Goal: Navigation & Orientation: Find specific page/section

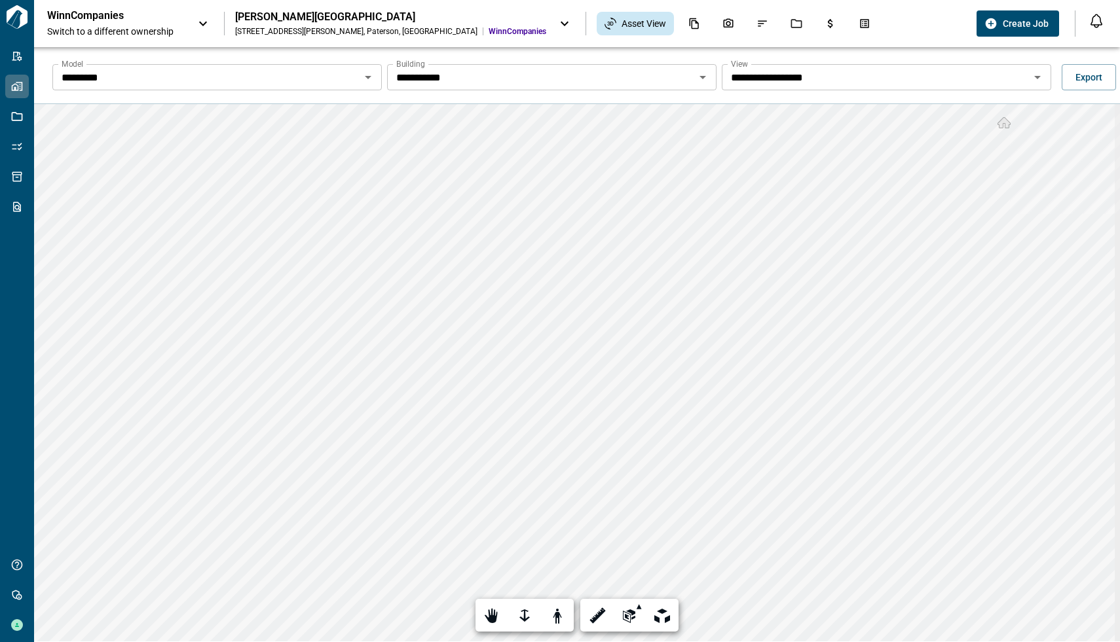
scroll to position [47, 0]
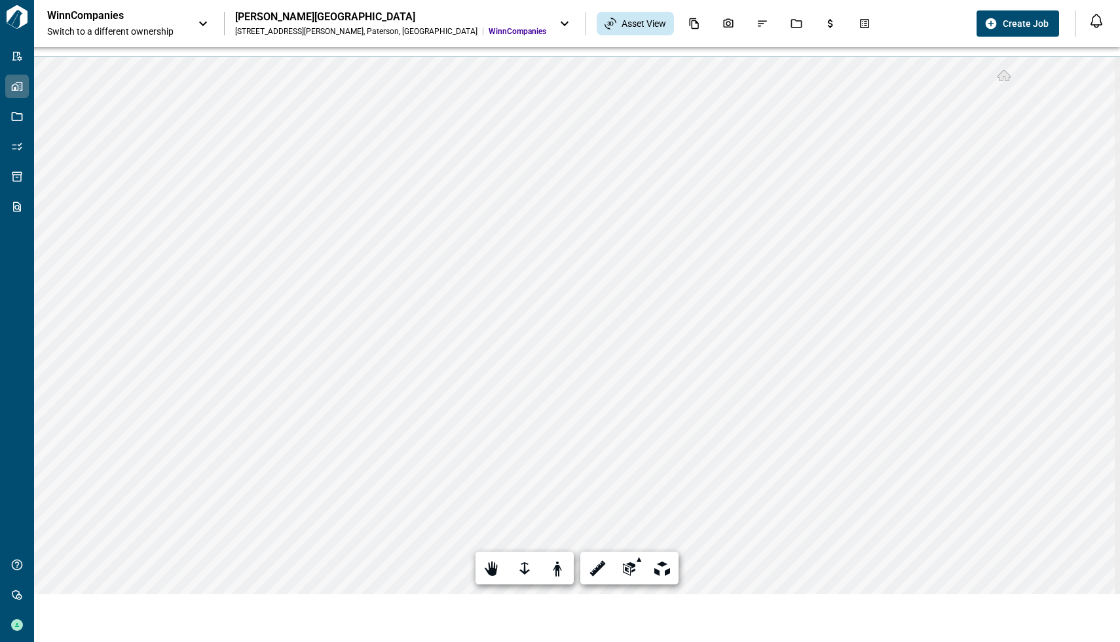
click at [557, 24] on icon at bounding box center [565, 24] width 16 height 16
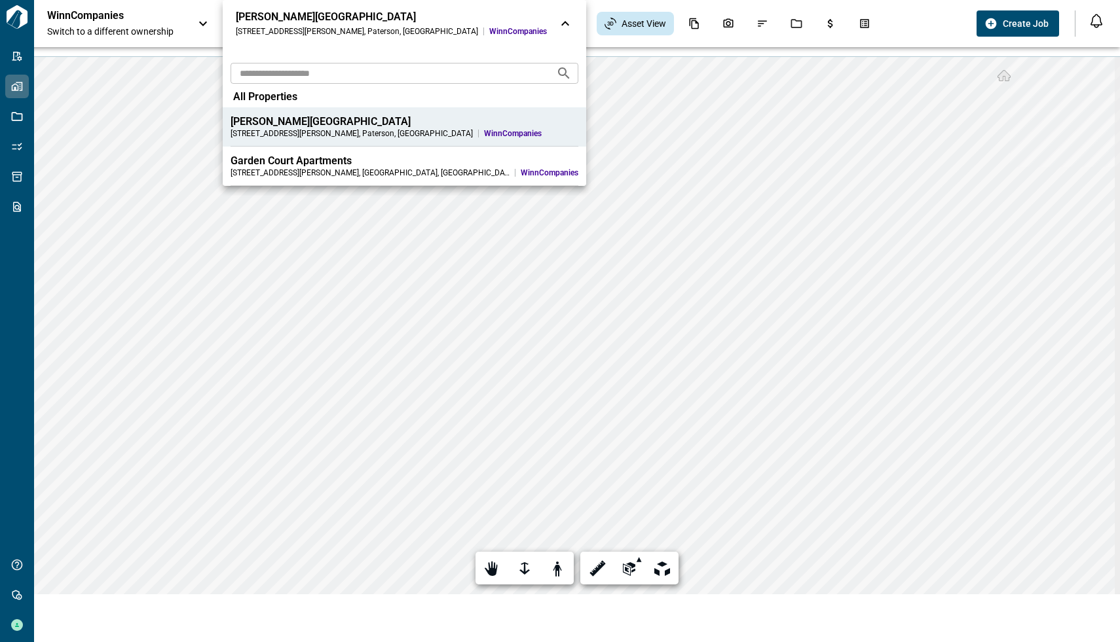
click at [304, 155] on div "Garden Court Apartments" at bounding box center [404, 161] width 348 height 13
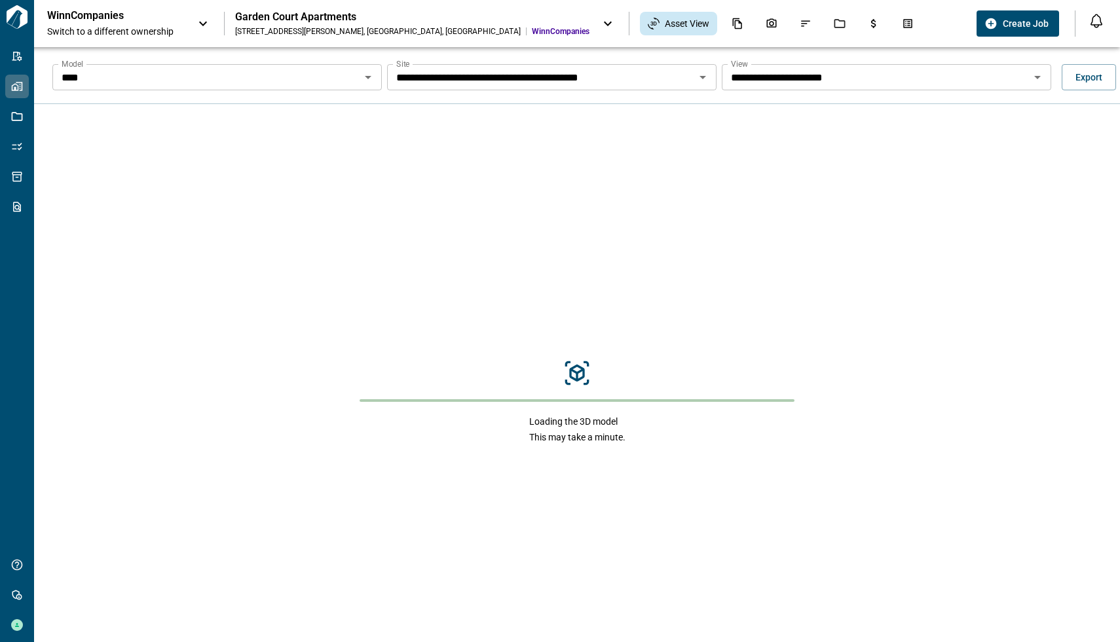
click at [367, 77] on icon "Open" at bounding box center [368, 77] width 7 height 3
click at [881, 15] on div "WinnCompanies Switch to a different ownership Garden Court Apartments 1425 McKi…" at bounding box center [509, 23] width 924 height 29
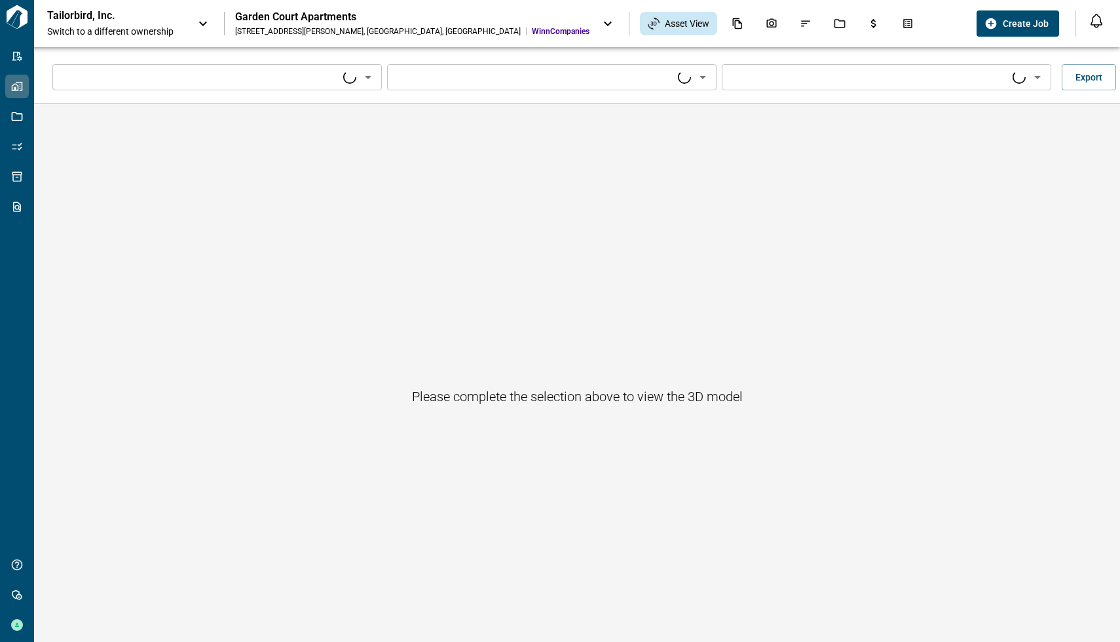
type input "****"
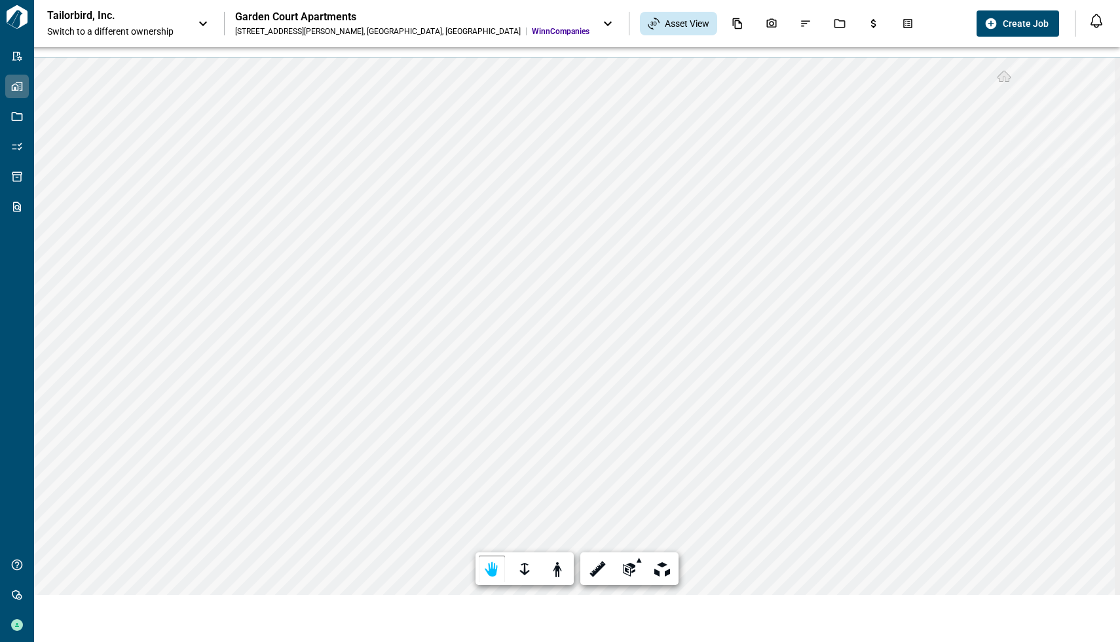
scroll to position [47, 0]
click at [198, 27] on icon at bounding box center [203, 24] width 16 height 16
click at [447, 642] on div at bounding box center [560, 653] width 1120 height 0
click at [600, 20] on icon at bounding box center [608, 24] width 16 height 16
click at [136, 642] on div at bounding box center [560, 653] width 1120 height 0
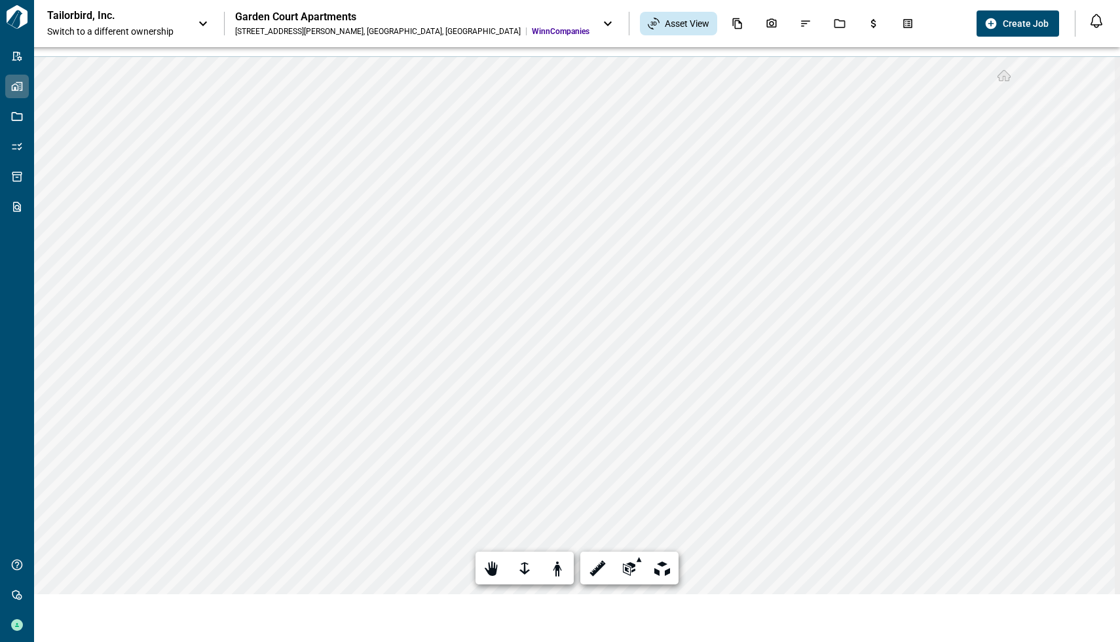
click at [200, 21] on icon at bounding box center [203, 24] width 16 height 16
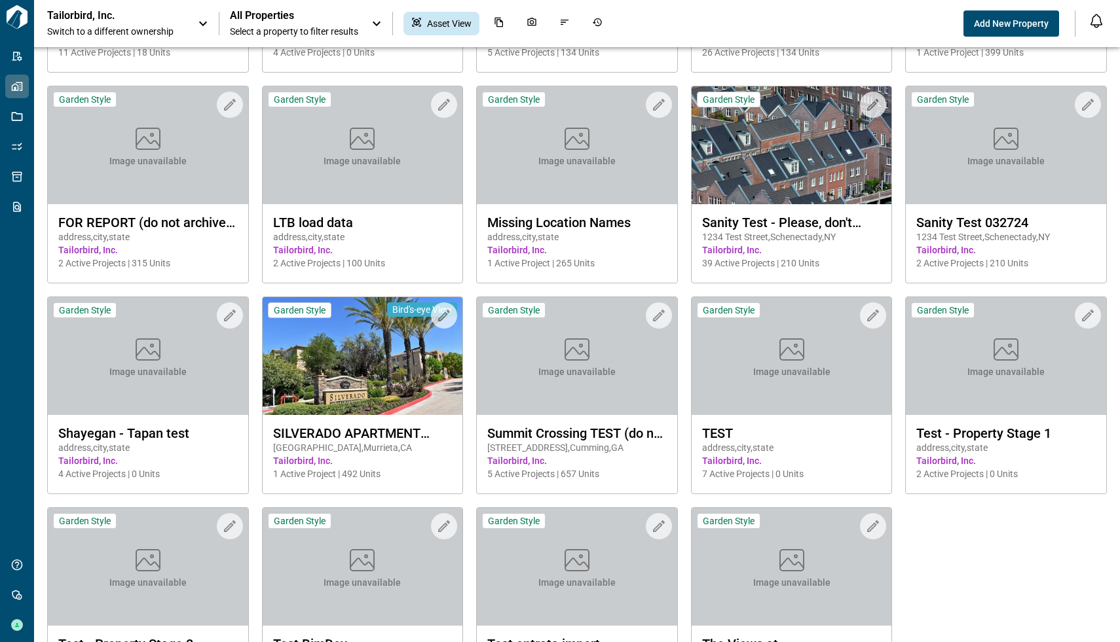
scroll to position [226, 0]
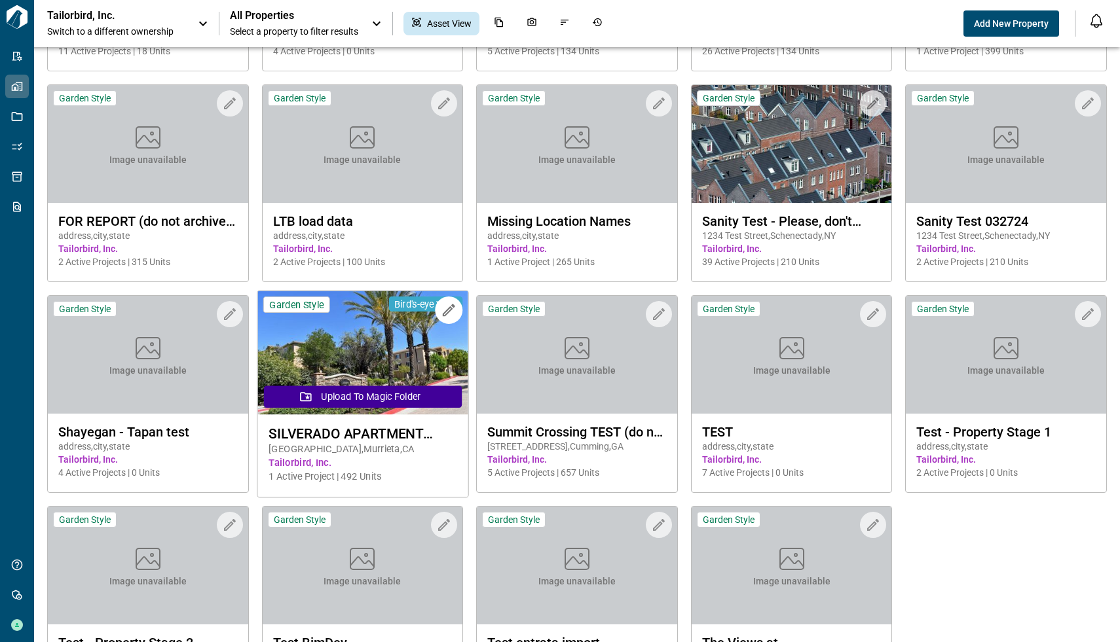
click at [367, 346] on img at bounding box center [362, 353] width 210 height 124
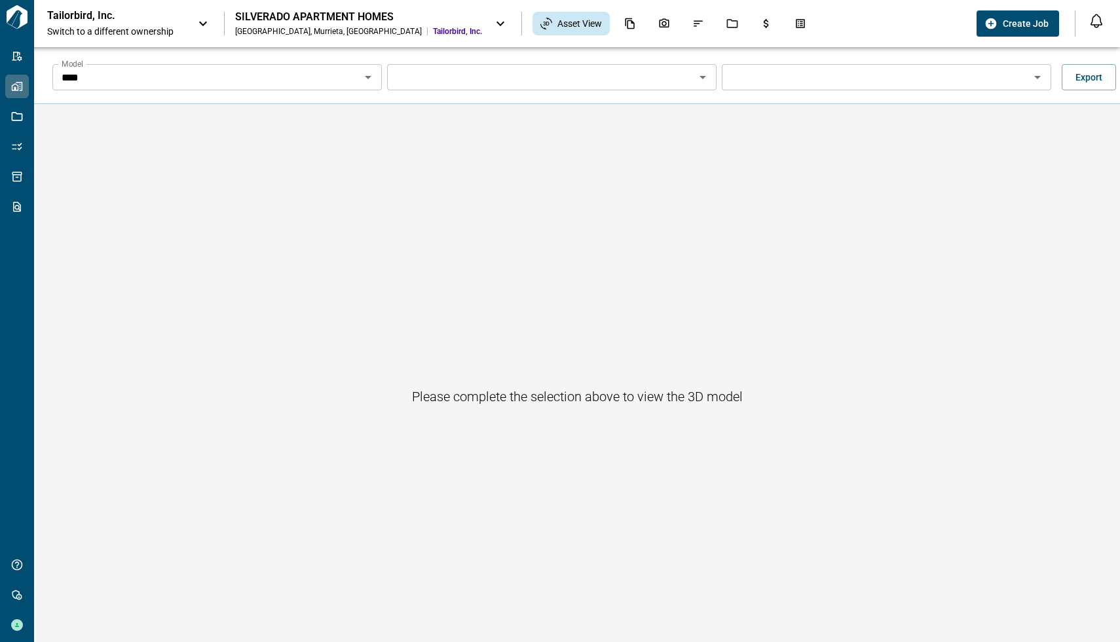
click at [127, 25] on span "Switch to a different ownership" at bounding box center [115, 31] width 137 height 13
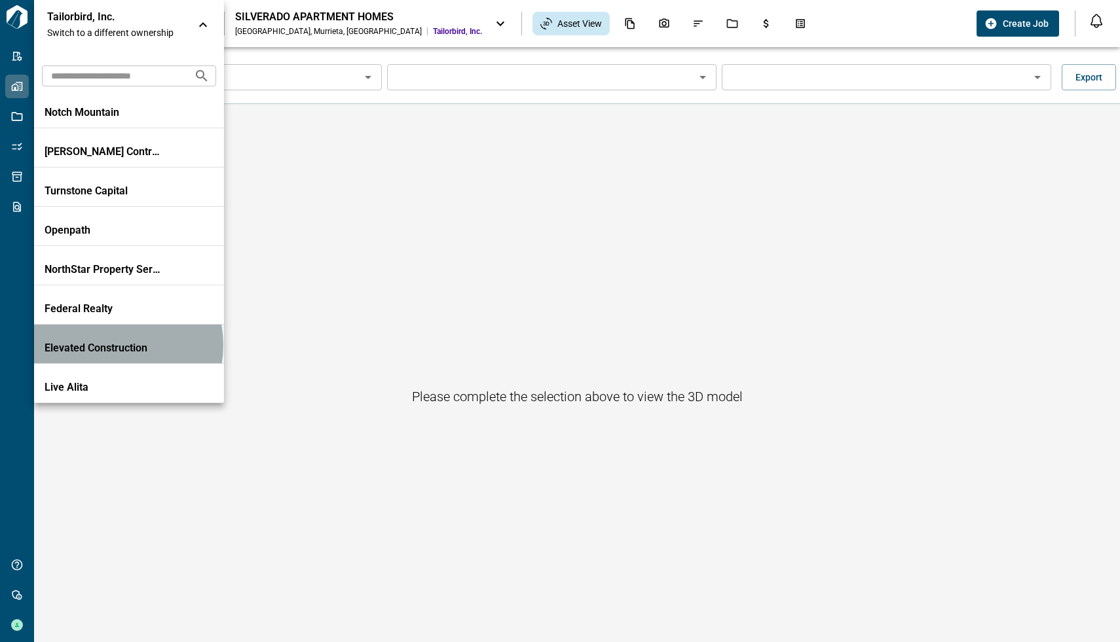
click at [107, 345] on p "Elevated Construction" at bounding box center [104, 348] width 118 height 13
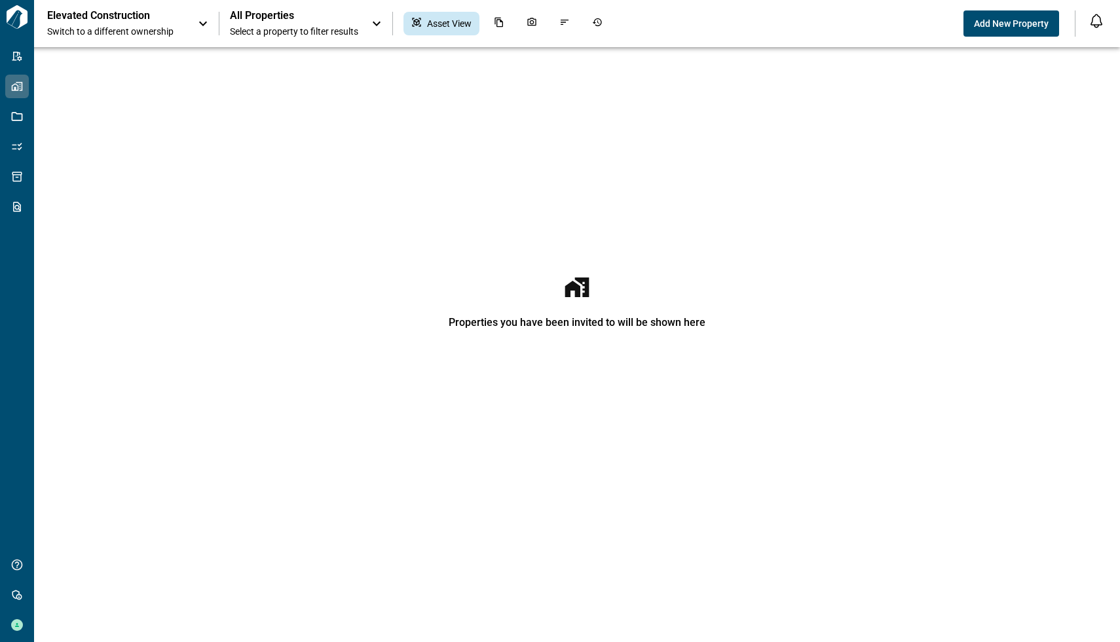
click at [105, 30] on span "Switch to a different ownership" at bounding box center [115, 31] width 137 height 13
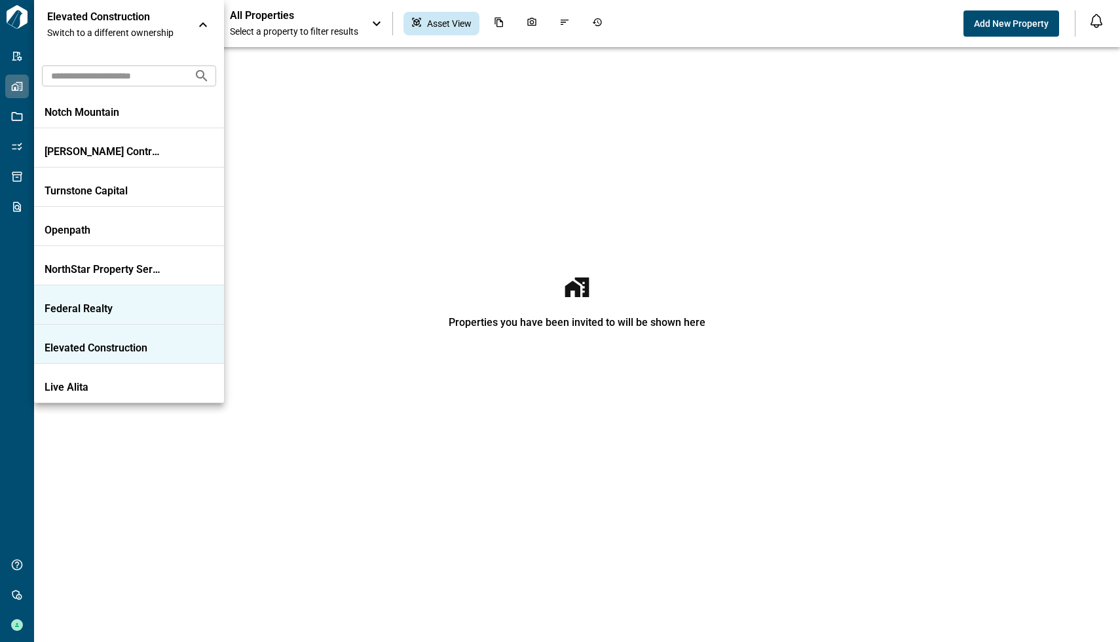
click at [160, 308] on p "Federal Realty" at bounding box center [104, 308] width 118 height 13
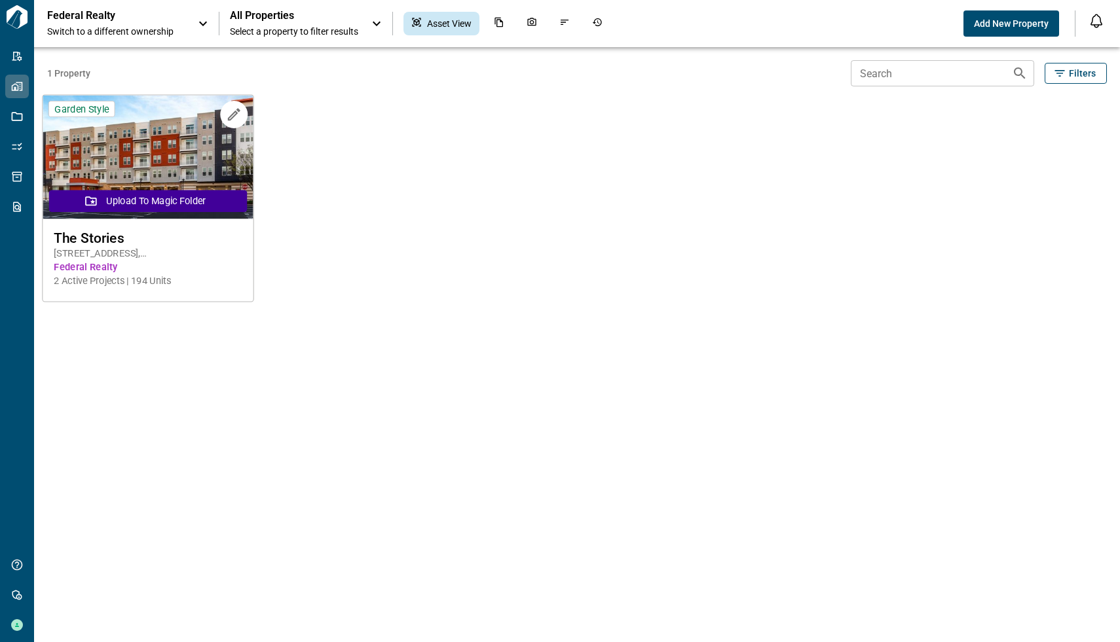
click at [213, 136] on img at bounding box center [148, 158] width 210 height 124
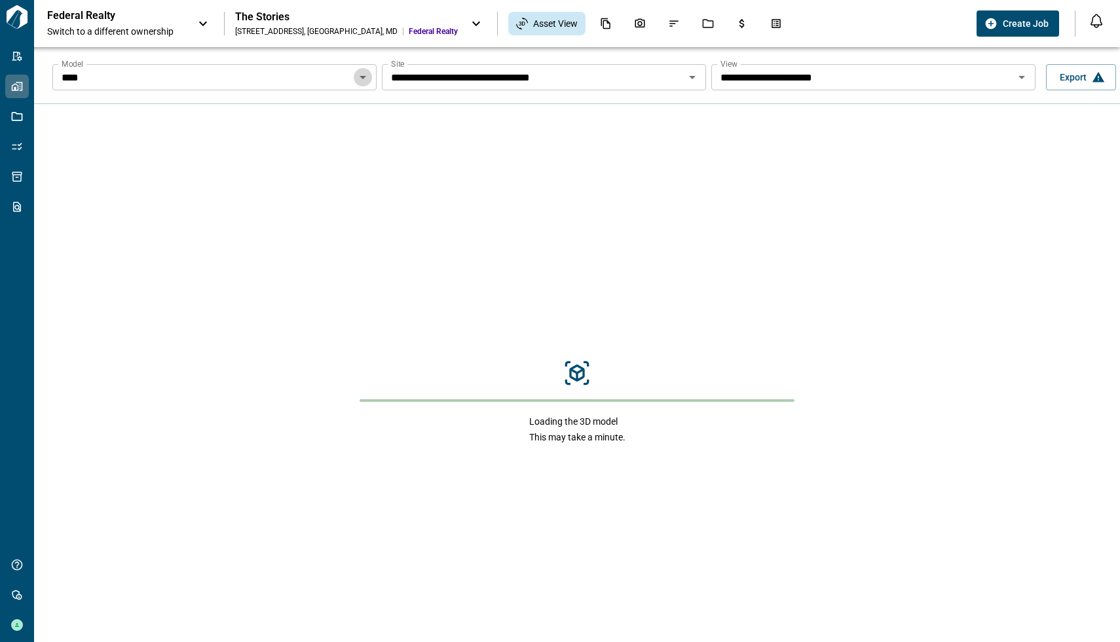
click at [361, 81] on icon "Open" at bounding box center [363, 77] width 16 height 16
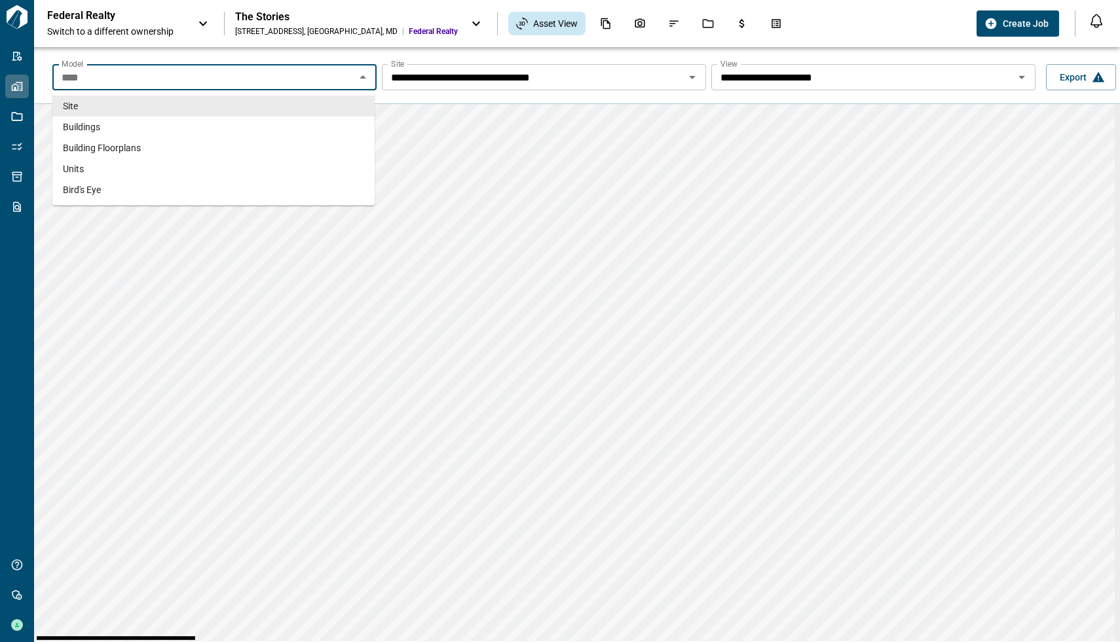
click at [900, 56] on div "**********" at bounding box center [588, 77] width 1086 height 42
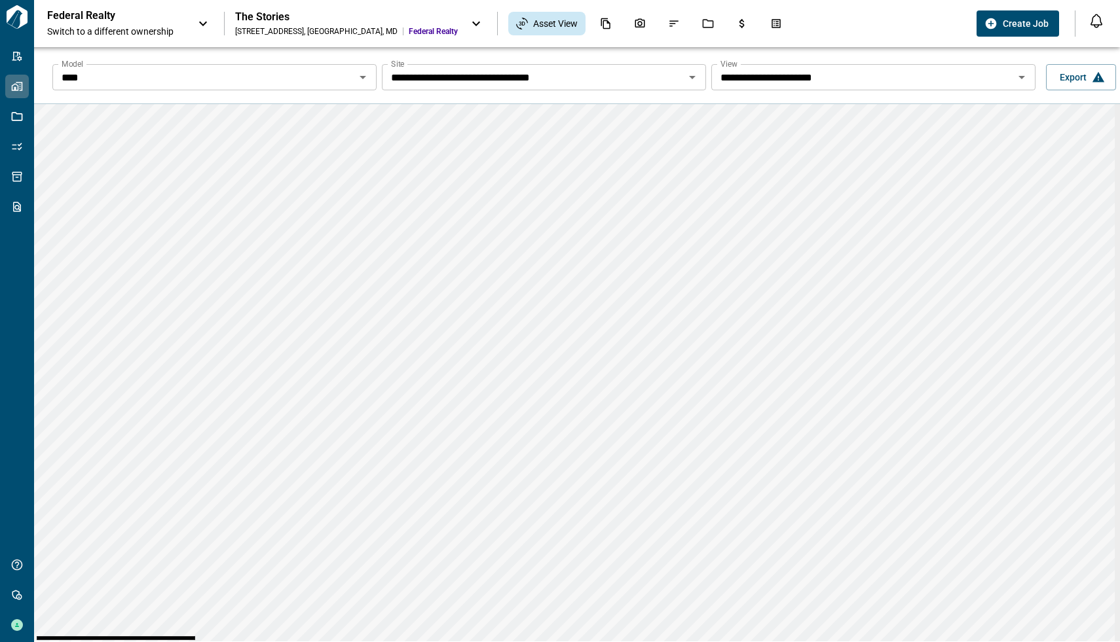
click at [598, 81] on input "**********" at bounding box center [533, 77] width 295 height 18
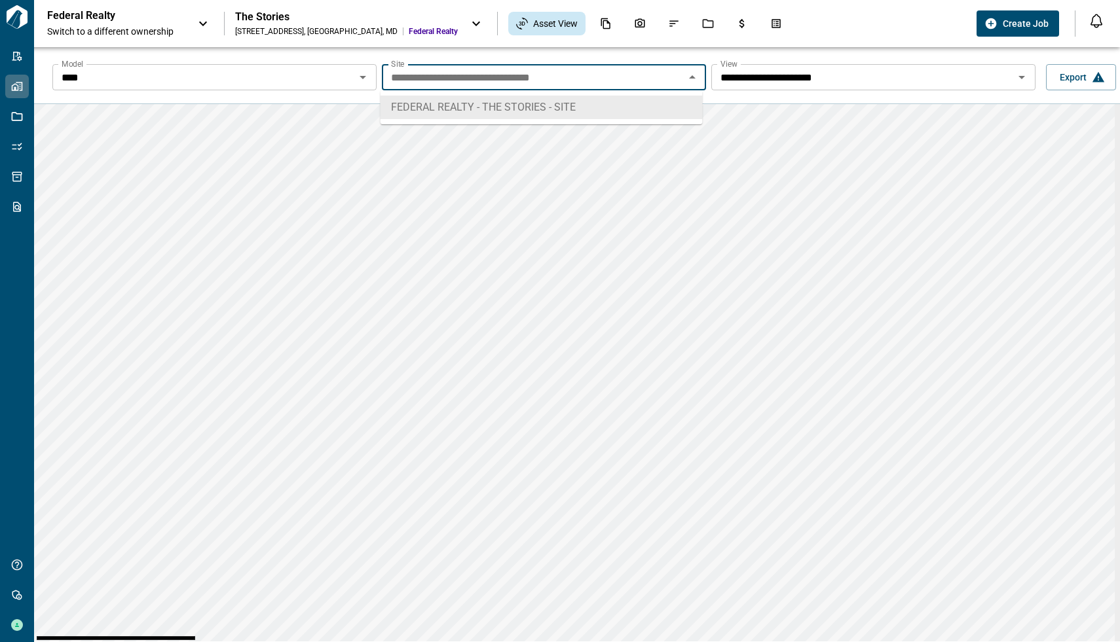
click at [588, 103] on li "FEDERAL REALTY - THE STORIES - SITE" at bounding box center [541, 108] width 322 height 24
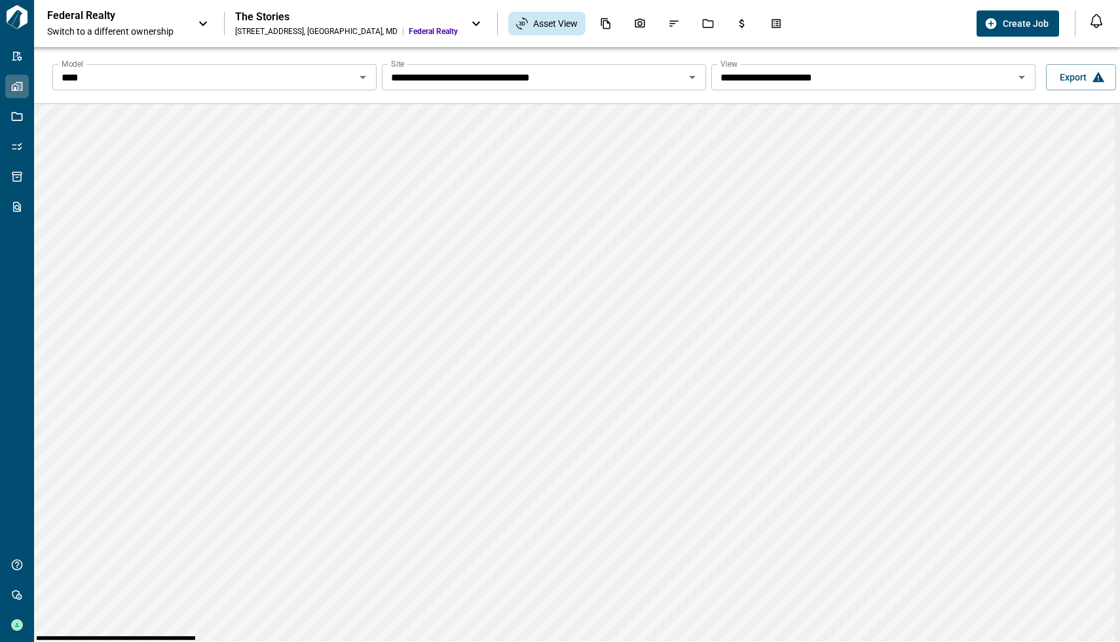
click at [211, 22] on div "Federal Realty Switch to a different ownership The Stories 1620 E Jefferson St,…" at bounding box center [509, 23] width 924 height 29
click at [204, 27] on icon at bounding box center [203, 24] width 16 height 16
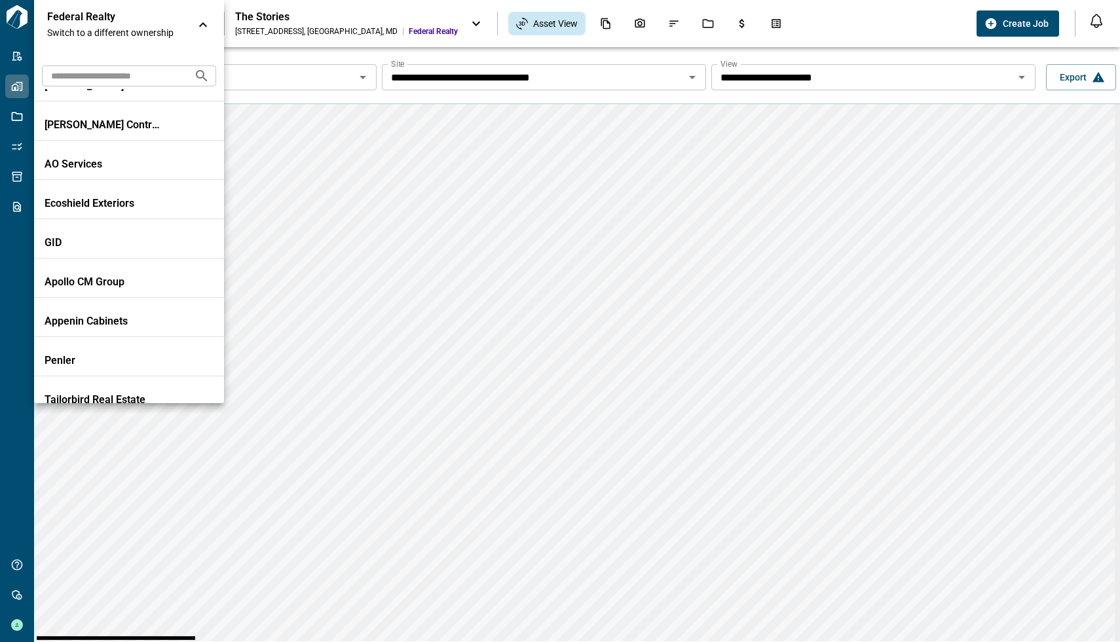
scroll to position [1737, 0]
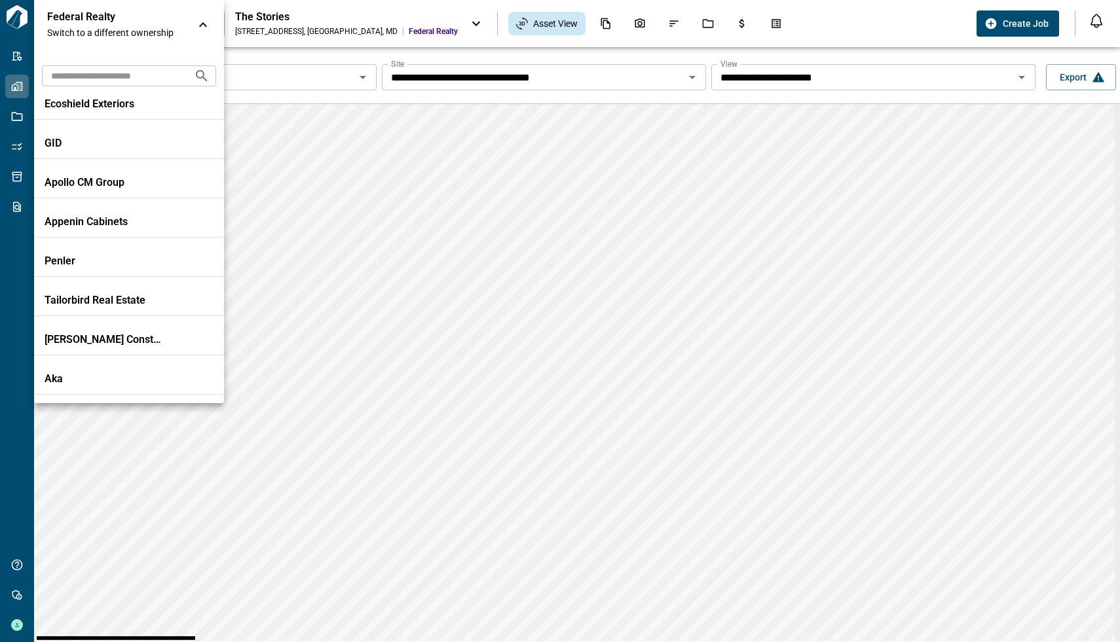
click at [193, 255] on div "AO Services Ecoshield Exteriors GID Apollo CM Group Appenin Cabinets Penler Tai…" at bounding box center [129, 246] width 190 height 314
click at [125, 255] on p "Penler" at bounding box center [104, 261] width 118 height 13
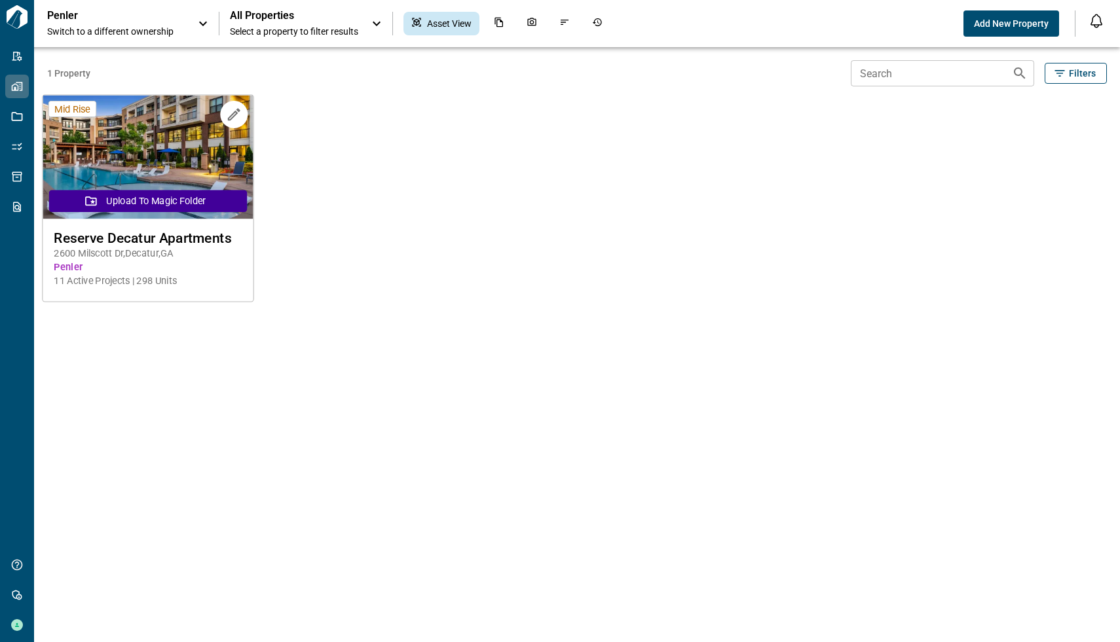
click at [129, 177] on img at bounding box center [148, 158] width 210 height 124
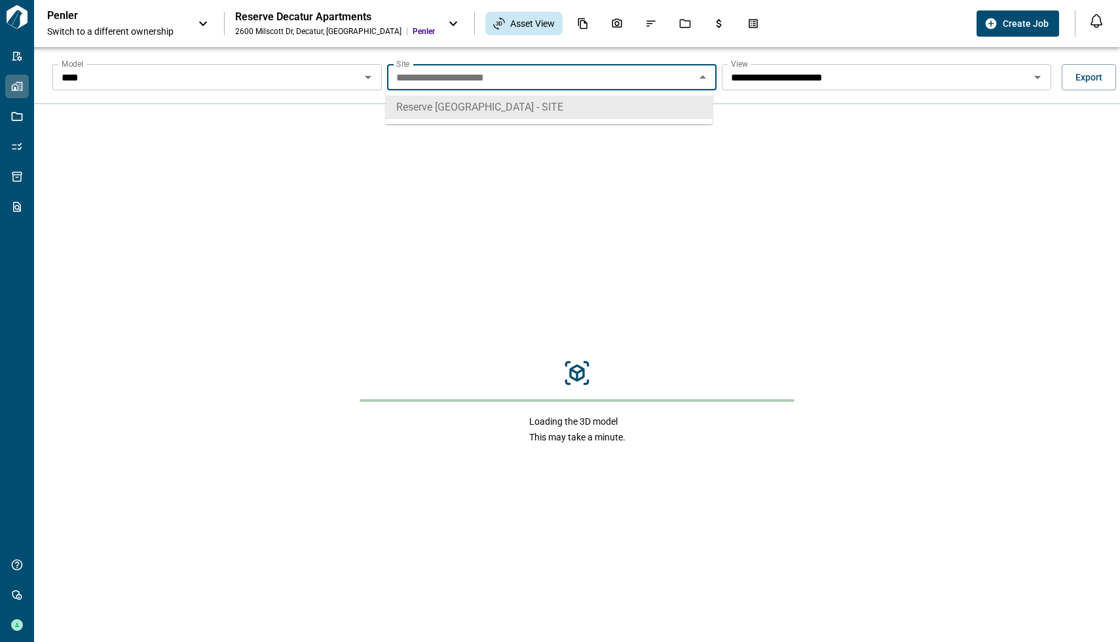
click at [541, 79] on input "**********" at bounding box center [541, 77] width 300 height 18
click at [922, 58] on div "**********" at bounding box center [588, 77] width 1086 height 42
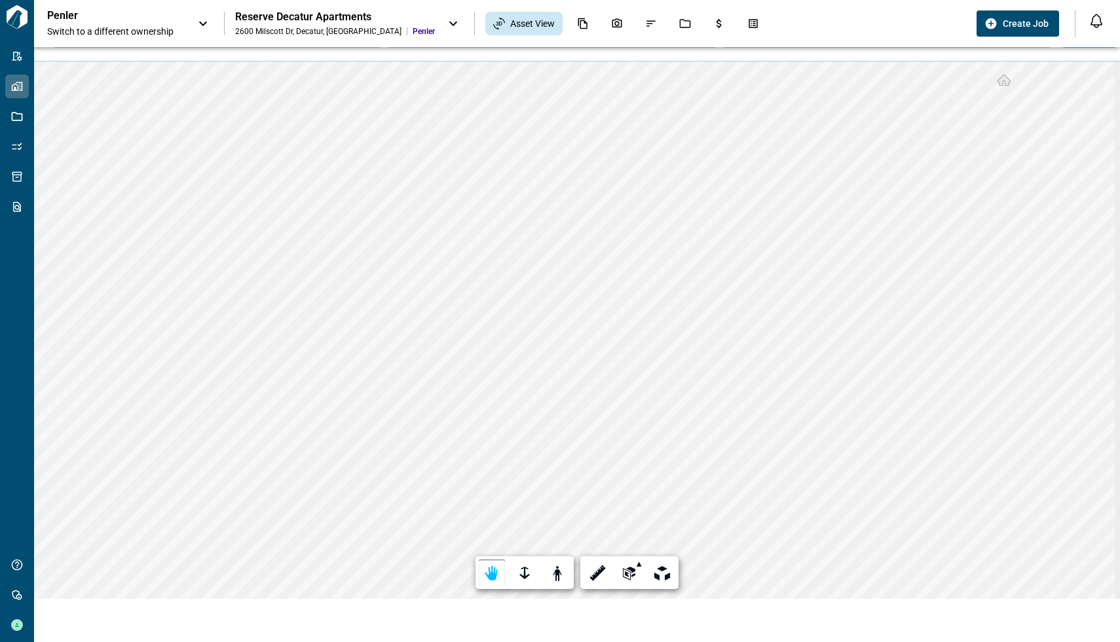
scroll to position [47, 0]
